Goal: Navigation & Orientation: Find specific page/section

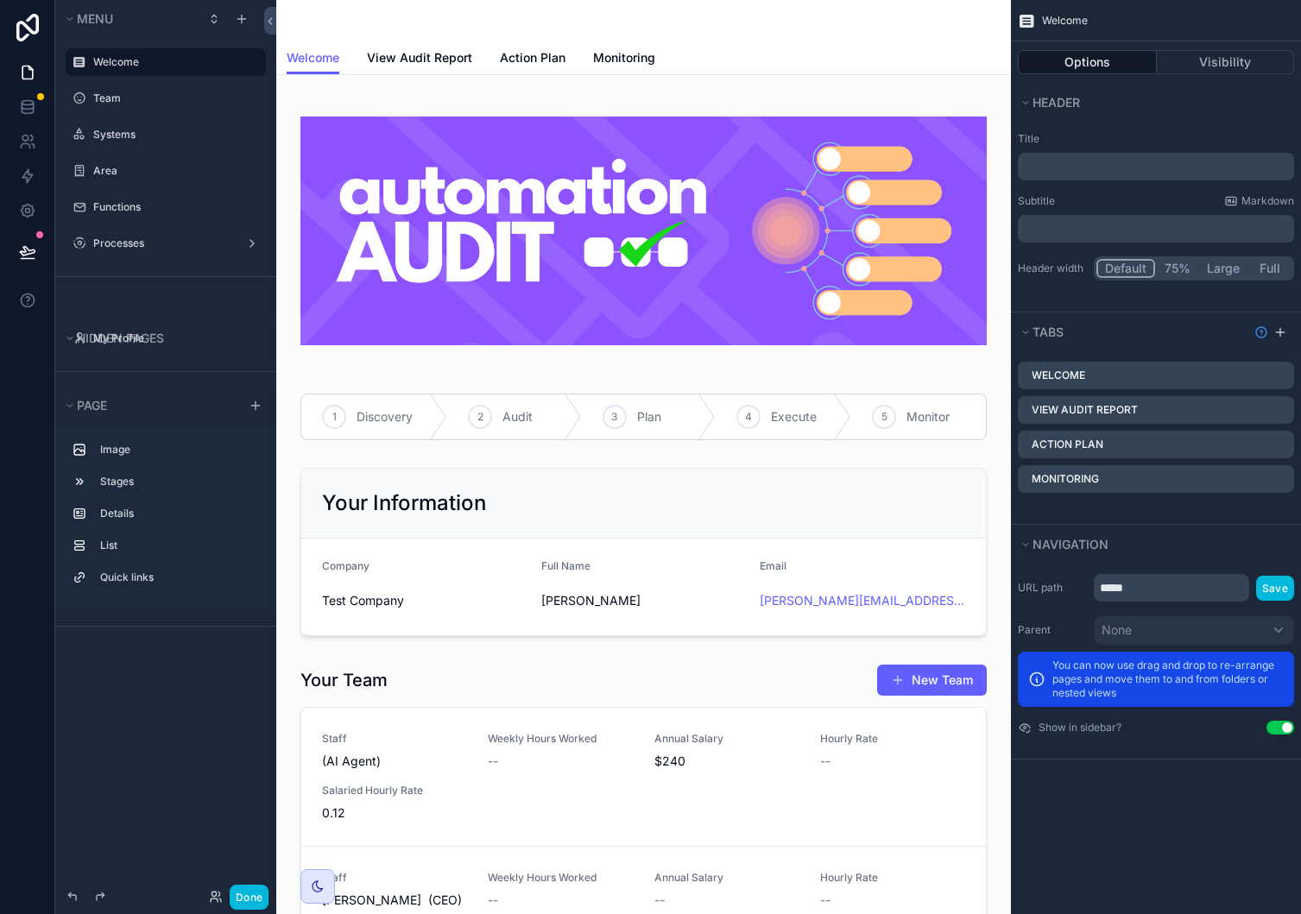
click at [133, 79] on div "scrollable content" at bounding box center [165, 79] width 221 height 3
click at [133, 93] on label "Team" at bounding box center [174, 99] width 162 height 14
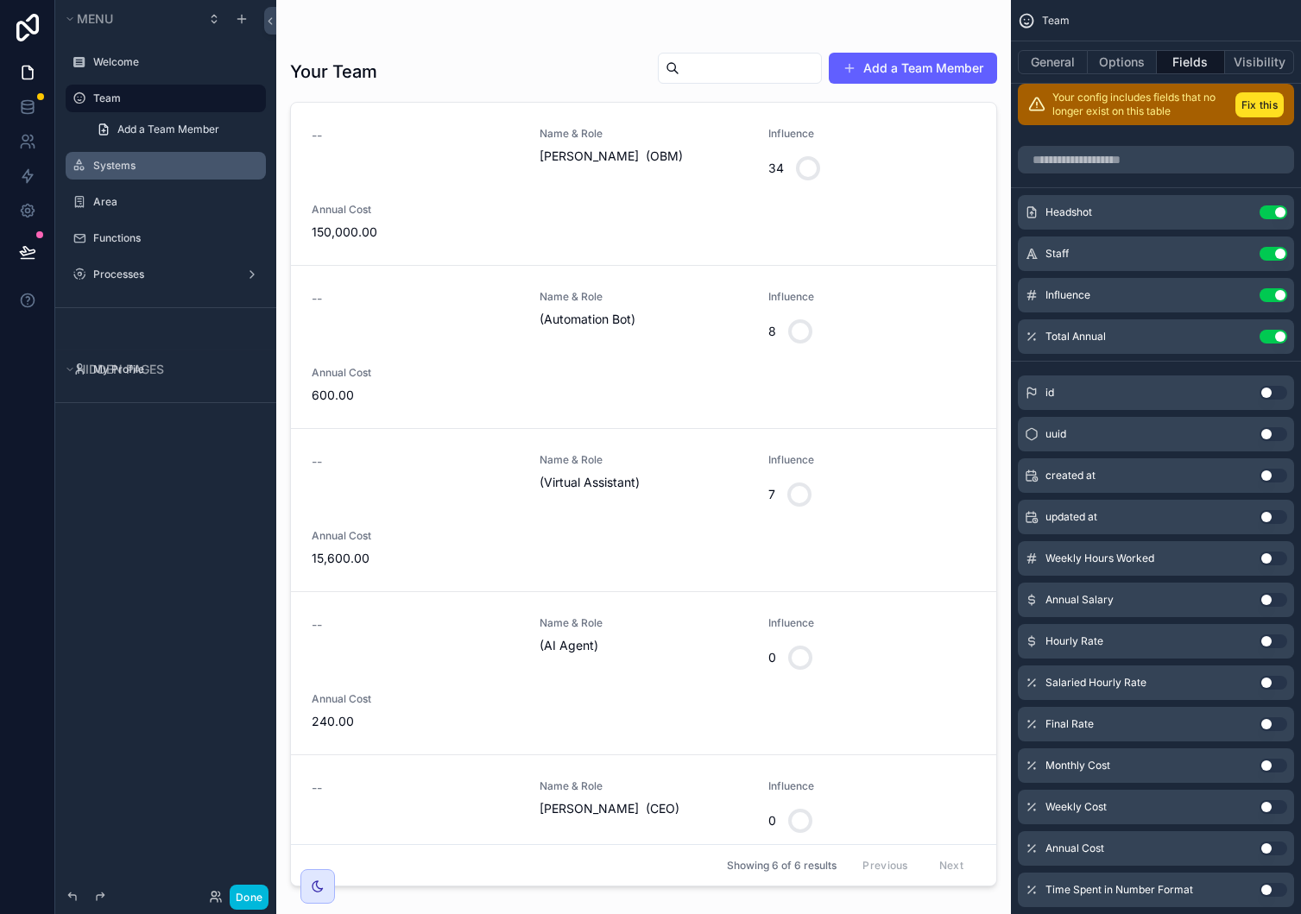
click at [144, 172] on label "Systems" at bounding box center [174, 166] width 162 height 14
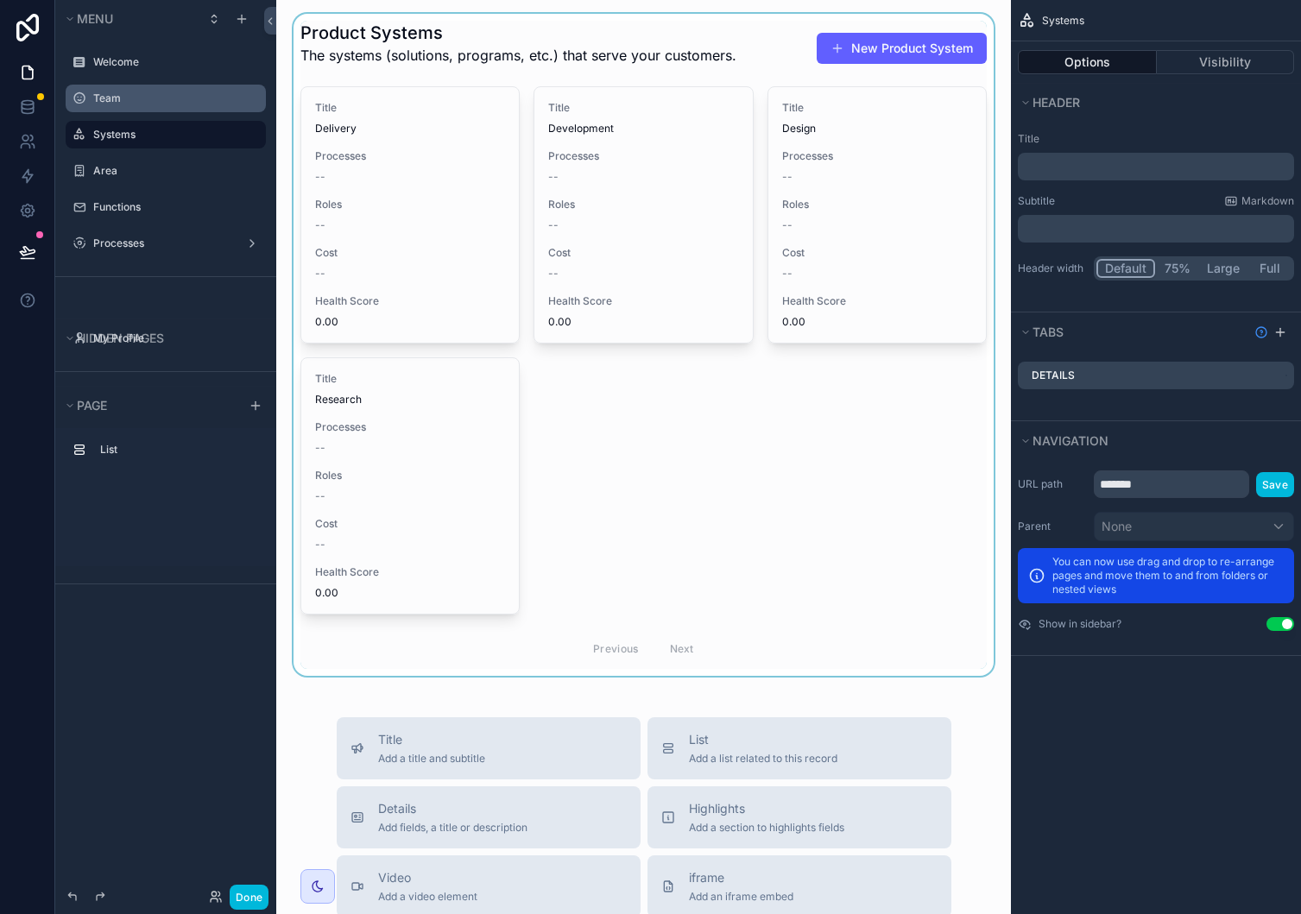
click at [511, 53] on div "scrollable content" at bounding box center [643, 345] width 707 height 662
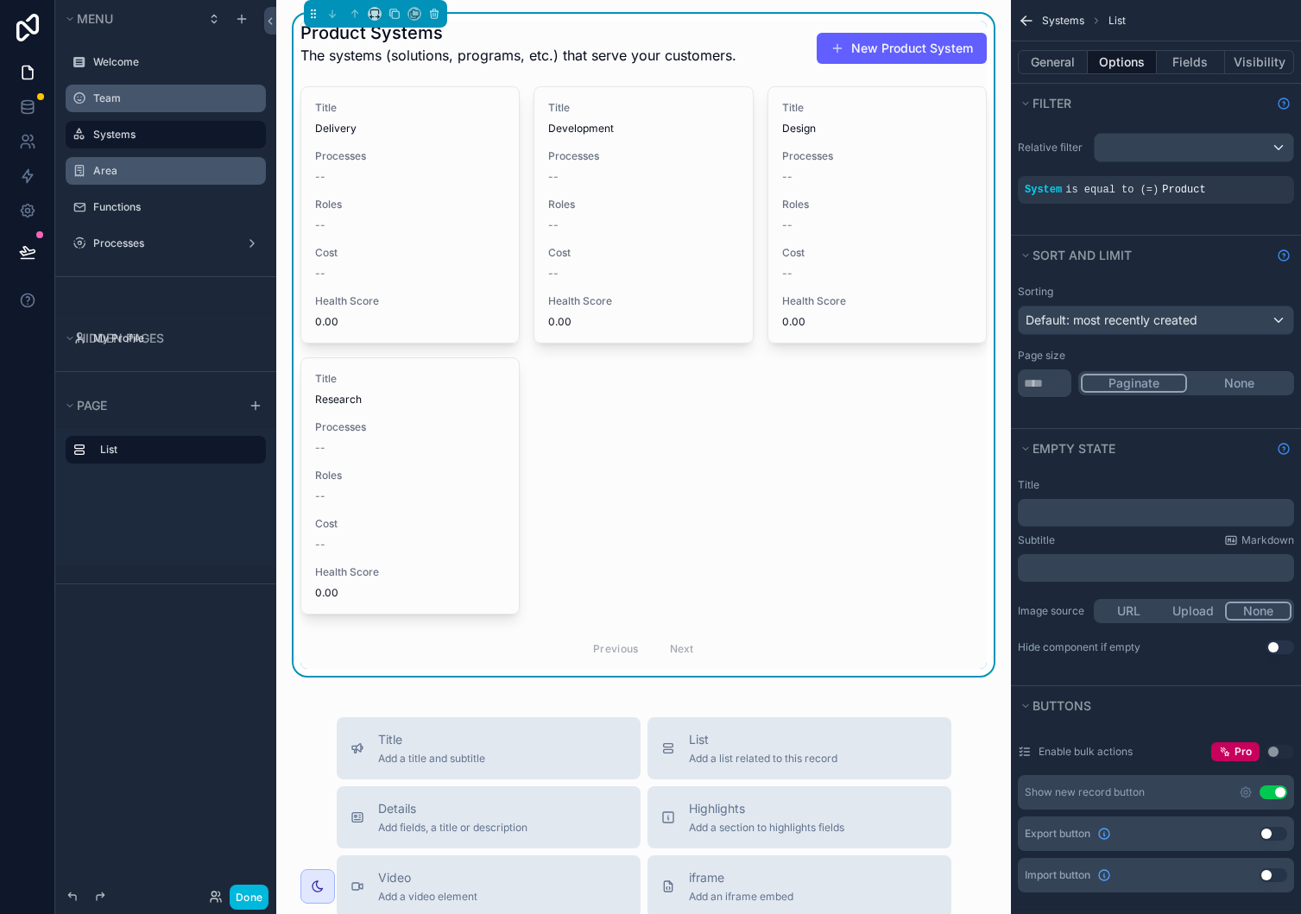
click at [137, 166] on label "Area" at bounding box center [174, 171] width 162 height 14
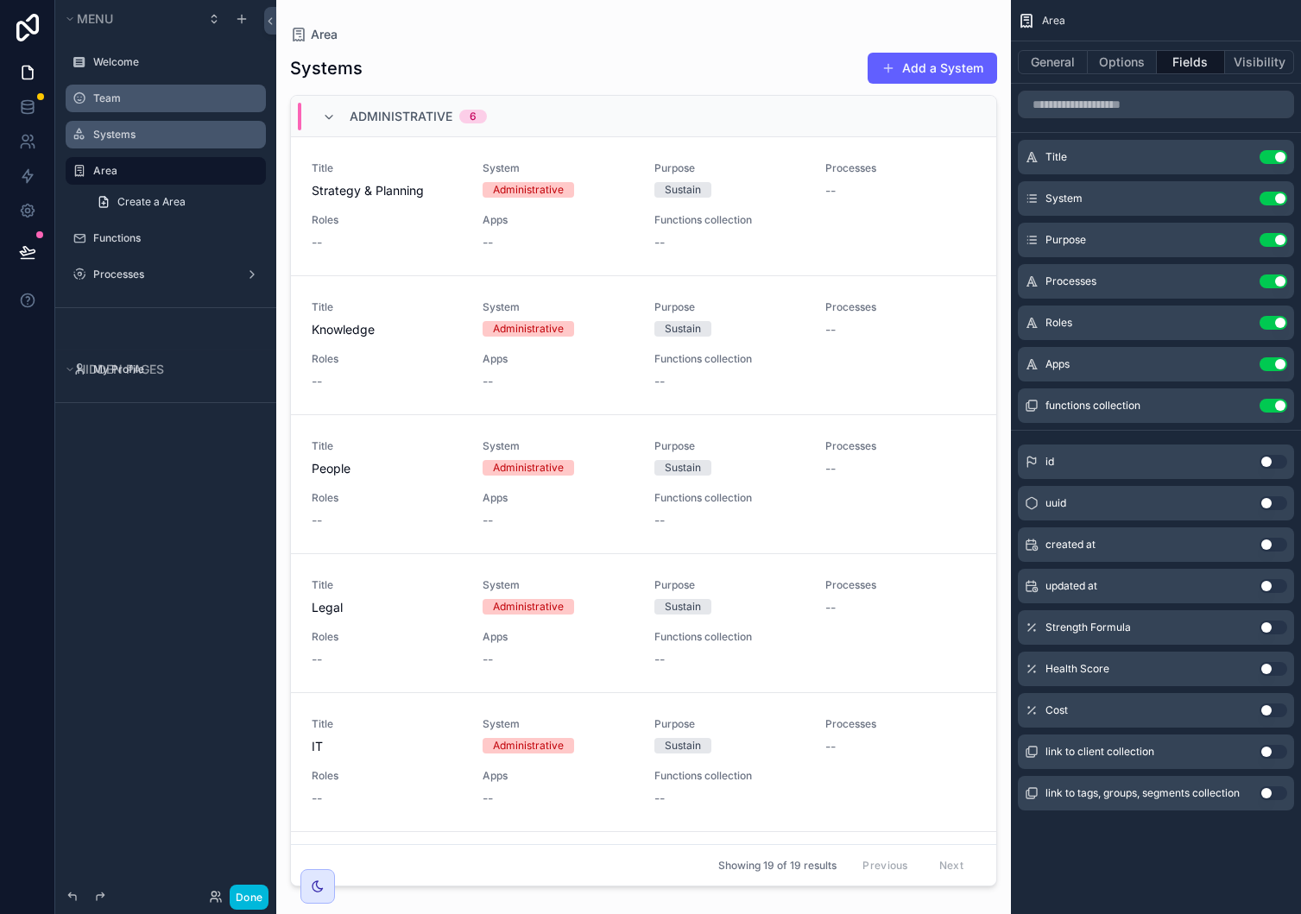
click at [157, 128] on div "Systems" at bounding box center [177, 135] width 169 height 14
click at [128, 231] on div "Functions" at bounding box center [177, 238] width 169 height 14
click at [180, 244] on label "Functions" at bounding box center [174, 238] width 162 height 14
